Goal: Complete application form

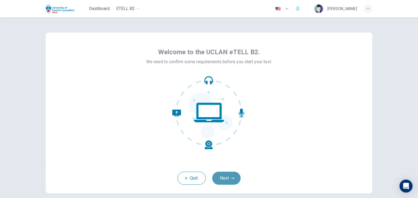
click at [220, 176] on button "Next" at bounding box center [226, 178] width 28 height 13
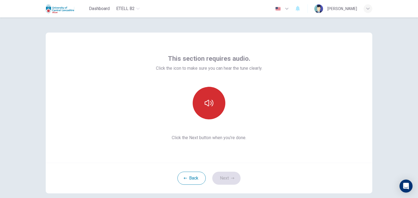
click at [210, 105] on icon "button" at bounding box center [208, 103] width 9 height 9
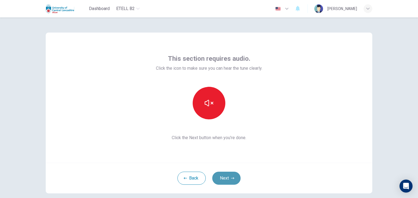
click at [222, 178] on button "Next" at bounding box center [226, 178] width 28 height 13
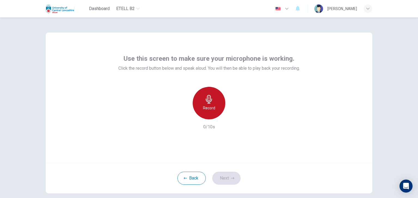
click at [204, 107] on h6 "Record" at bounding box center [209, 108] width 12 height 7
click at [205, 98] on icon "button" at bounding box center [208, 99] width 9 height 9
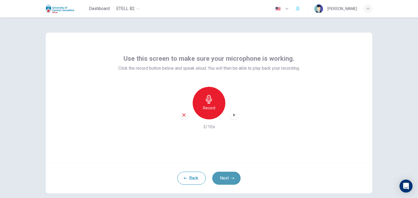
click at [229, 173] on button "Next" at bounding box center [226, 178] width 28 height 13
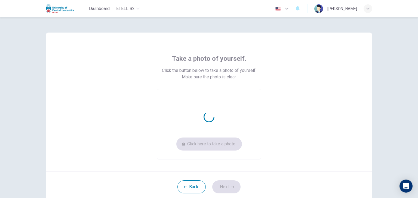
click at [38, 5] on header "Dashboard eTELL B2 English ** ​ [PERSON_NAME]" at bounding box center [209, 8] width 418 height 17
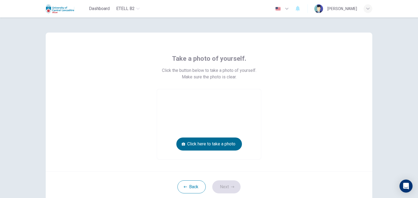
scroll to position [37, 0]
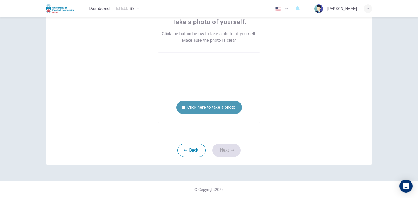
click at [215, 107] on button "Click here to take a photo" at bounding box center [209, 107] width 66 height 13
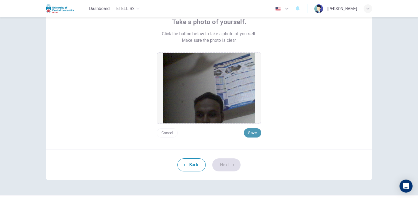
click at [245, 131] on button "Save" at bounding box center [252, 133] width 17 height 9
click at [214, 167] on button "Next" at bounding box center [226, 165] width 28 height 13
